Goal: Task Accomplishment & Management: Manage account settings

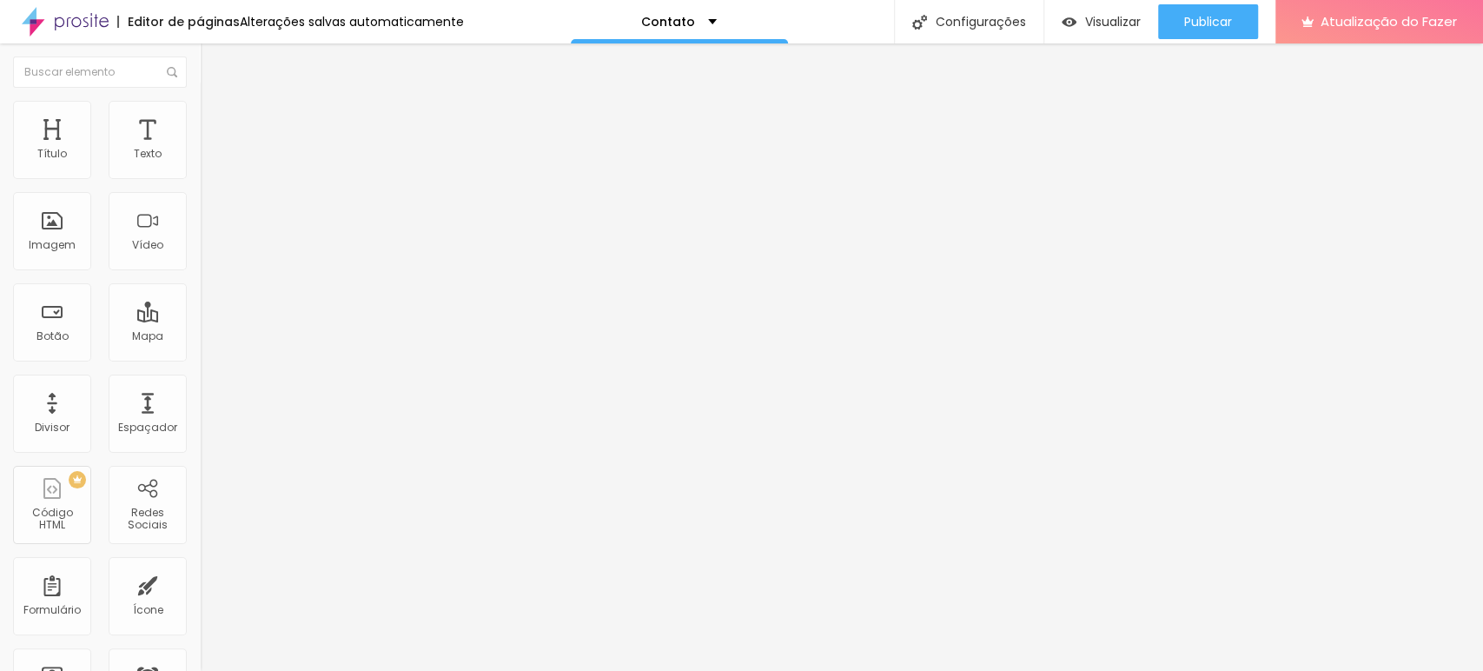
click at [76, 23] on img at bounding box center [65, 21] width 87 height 43
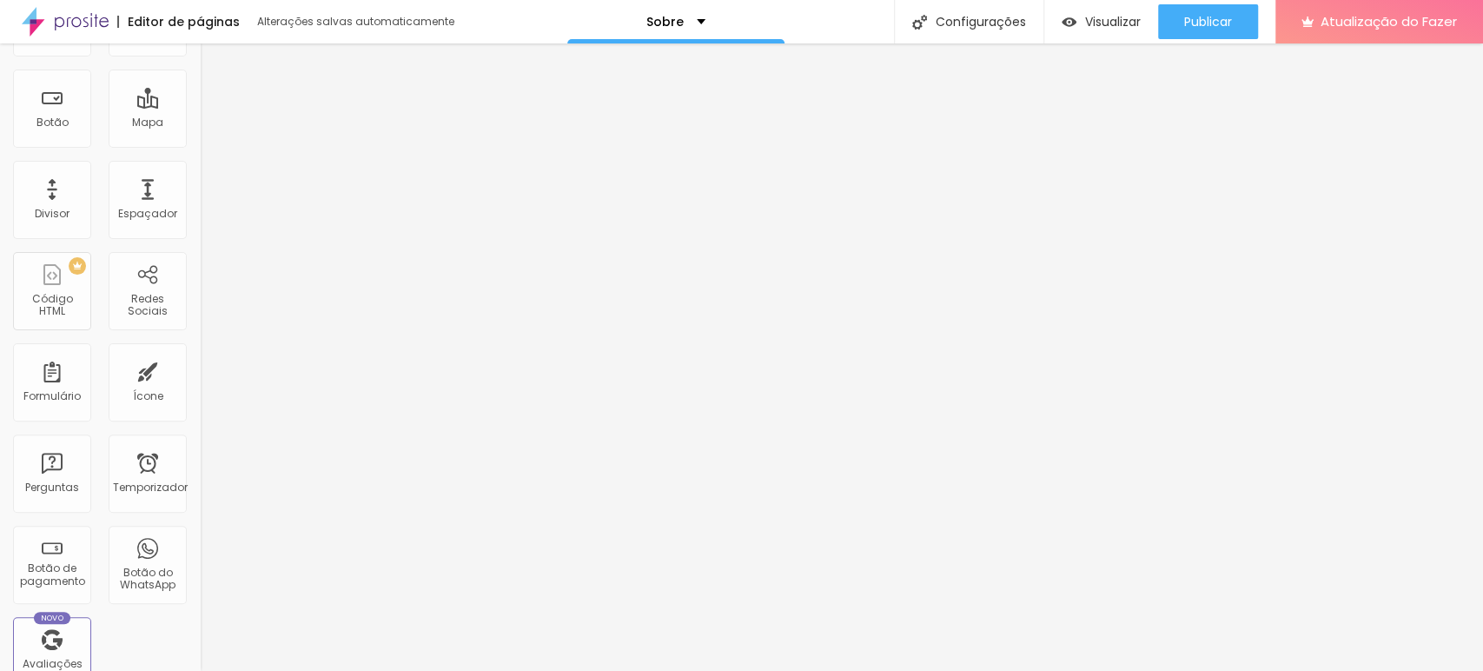
scroll to position [500, 0]
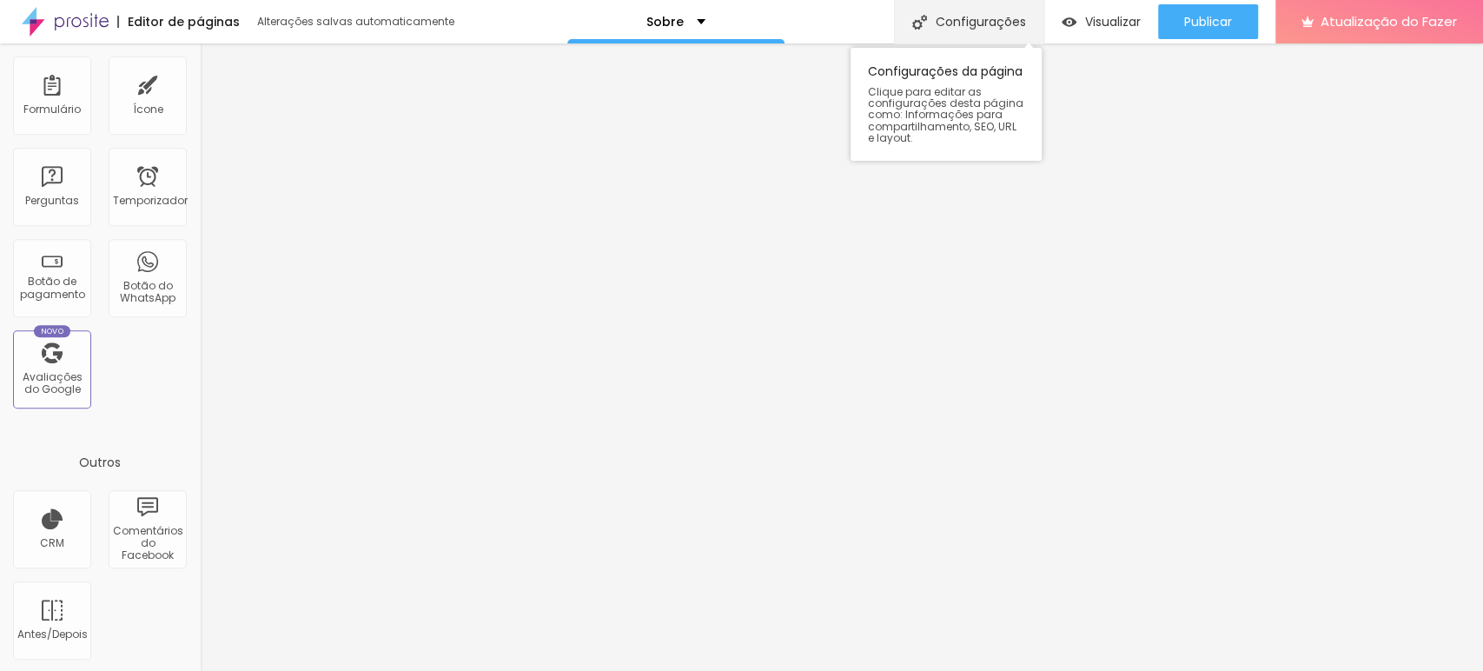
click at [973, 29] on font "Configurações" at bounding box center [981, 21] width 90 height 17
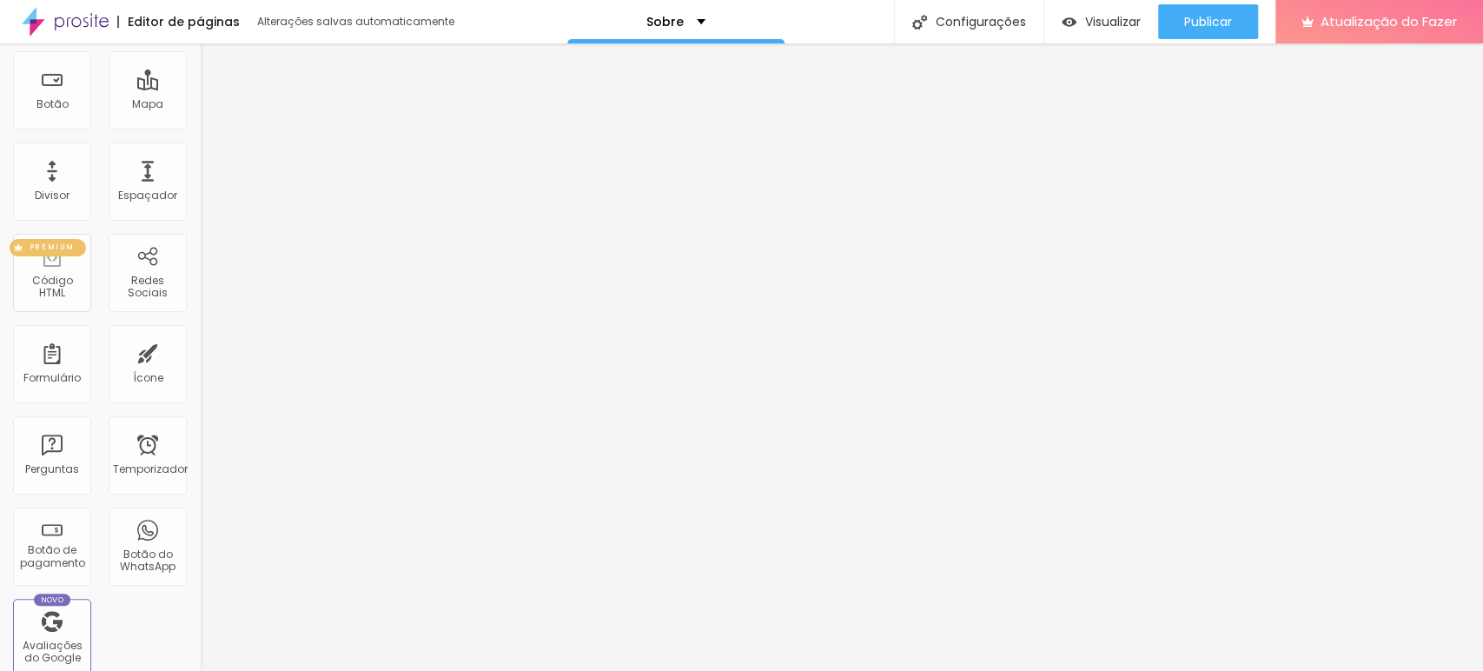
scroll to position [0, 0]
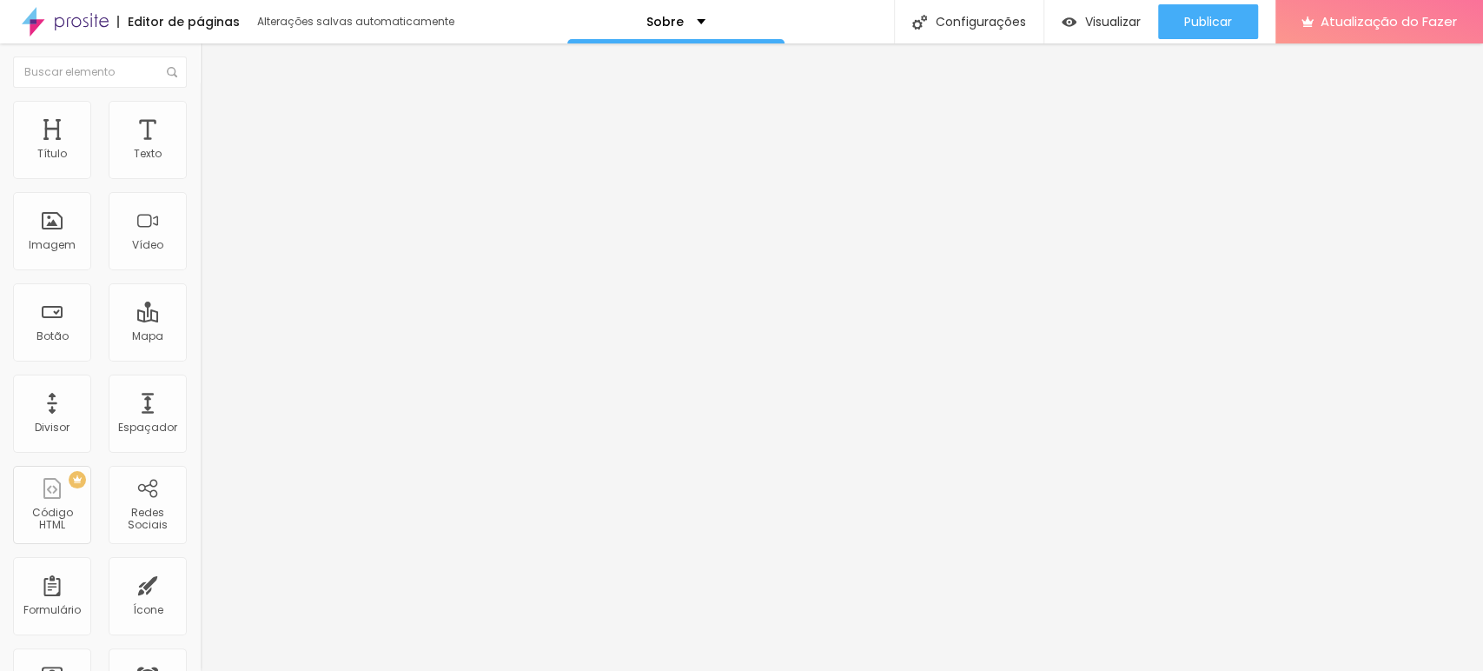
click at [163, 19] on font "Editor de páginas" at bounding box center [184, 21] width 112 height 17
click at [94, 19] on img at bounding box center [65, 21] width 87 height 43
